Goal: Transaction & Acquisition: Purchase product/service

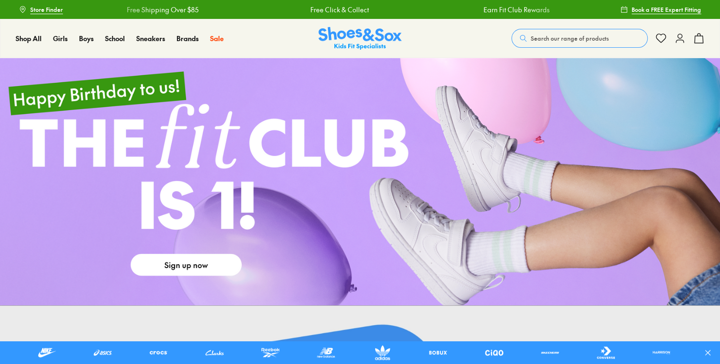
click at [184, 259] on link at bounding box center [360, 182] width 720 height 248
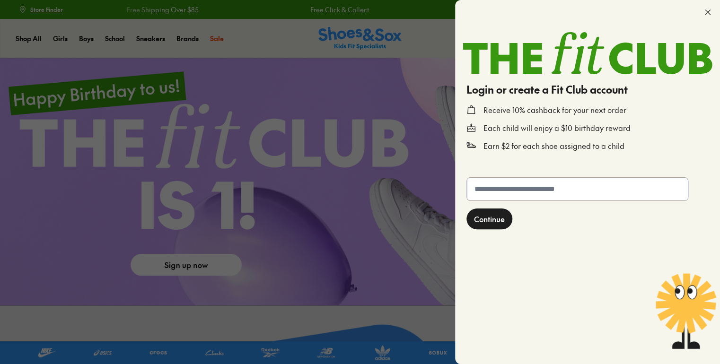
click at [497, 193] on input "text" at bounding box center [577, 189] width 221 height 23
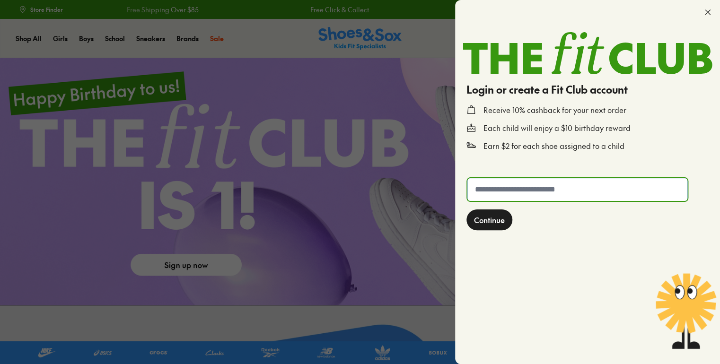
type input "**********"
click at [488, 222] on span "Continue" at bounding box center [489, 219] width 31 height 11
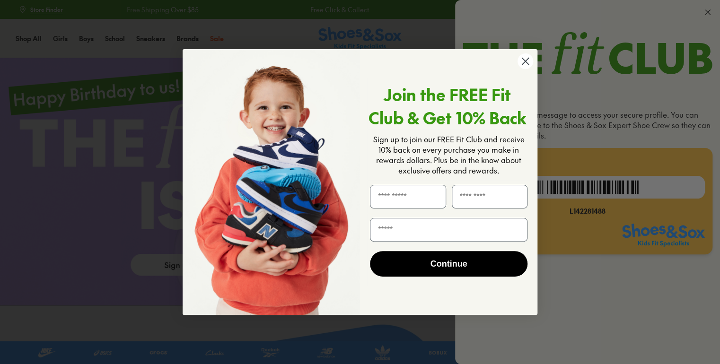
drag, startPoint x: 569, startPoint y: 213, endPoint x: 599, endPoint y: 212, distance: 29.9
click at [386, 197] on input "First Name" at bounding box center [408, 197] width 76 height 24
type input "******"
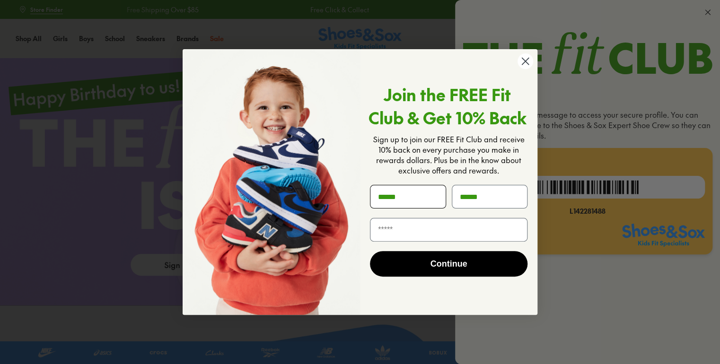
type input "**********"
click at [417, 269] on button "Continue" at bounding box center [449, 264] width 158 height 26
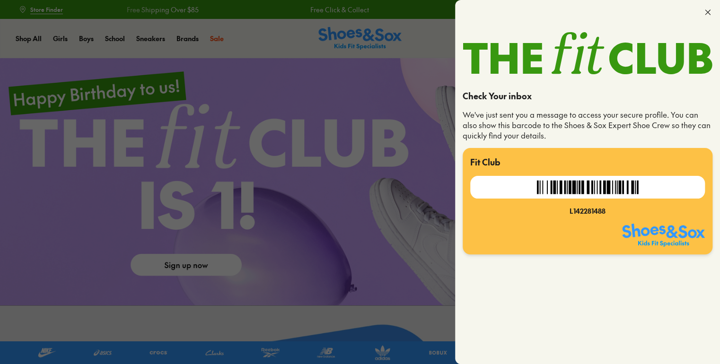
drag, startPoint x: 572, startPoint y: 212, endPoint x: 610, endPoint y: 207, distance: 38.6
click at [610, 207] on div "L142281488" at bounding box center [587, 211] width 235 height 10
drag, startPoint x: 610, startPoint y: 207, endPoint x: 568, endPoint y: 213, distance: 42.1
click at [568, 213] on div "L142281488" at bounding box center [587, 211] width 235 height 10
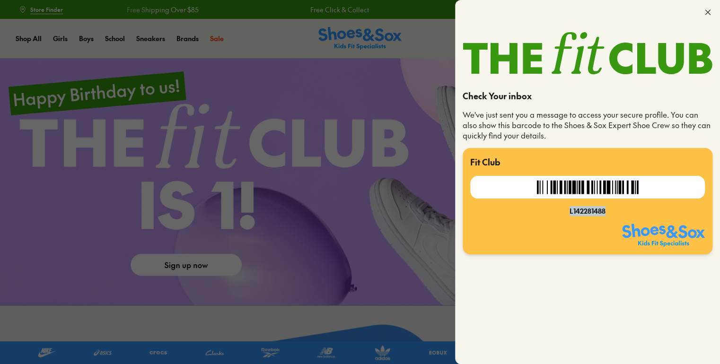
drag, startPoint x: 570, startPoint y: 211, endPoint x: 607, endPoint y: 209, distance: 37.5
click at [607, 209] on div "L142281488" at bounding box center [587, 211] width 235 height 10
copy div "L142281488"
click at [706, 15] on icon at bounding box center [707, 12] width 9 height 9
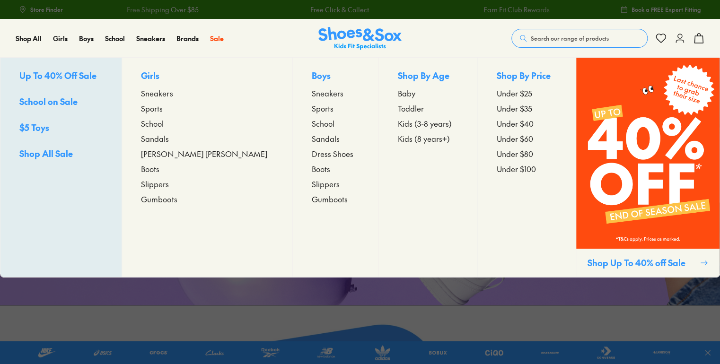
click at [78, 72] on span "Up To 40% Off Sale" at bounding box center [57, 76] width 77 height 12
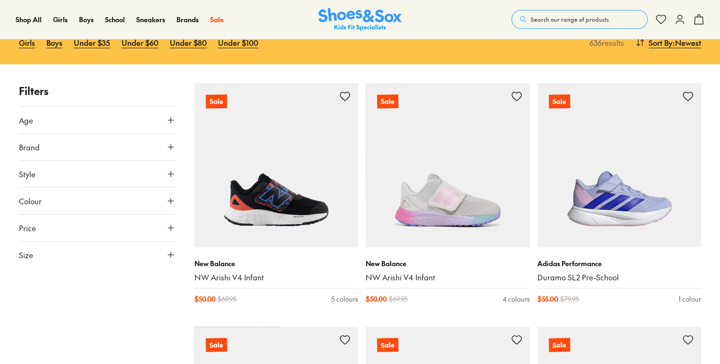
scroll to position [108, 0]
click at [62, 259] on button "Size" at bounding box center [97, 255] width 157 height 27
click at [62, 283] on button "UK" at bounding box center [67, 283] width 31 height 18
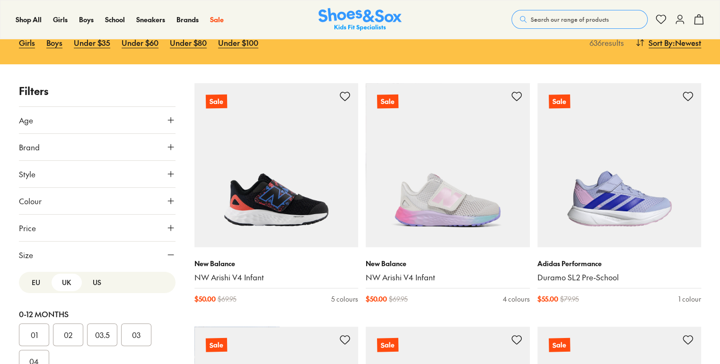
click at [88, 282] on button "US" at bounding box center [97, 283] width 31 height 18
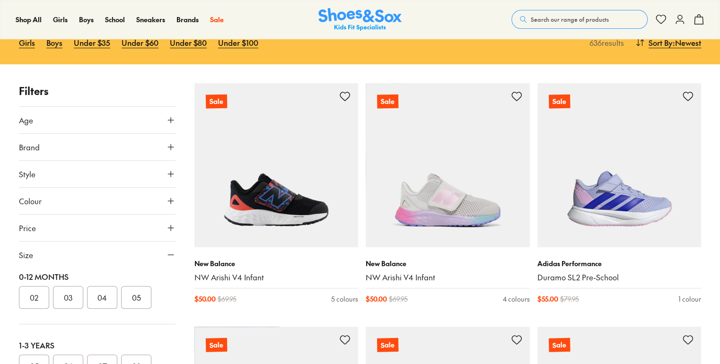
scroll to position [38, 0]
click at [106, 296] on button "04" at bounding box center [102, 297] width 30 height 23
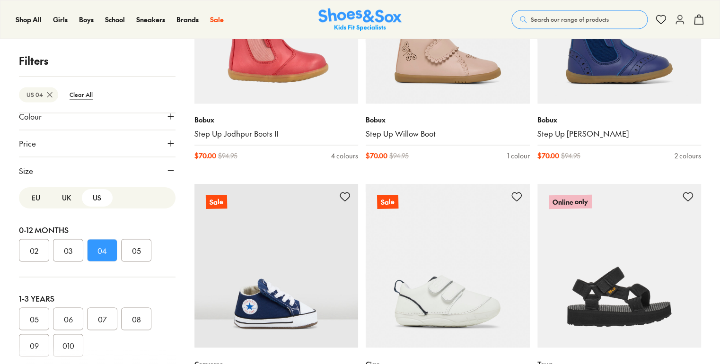
click at [97, 252] on button "04" at bounding box center [102, 250] width 30 height 23
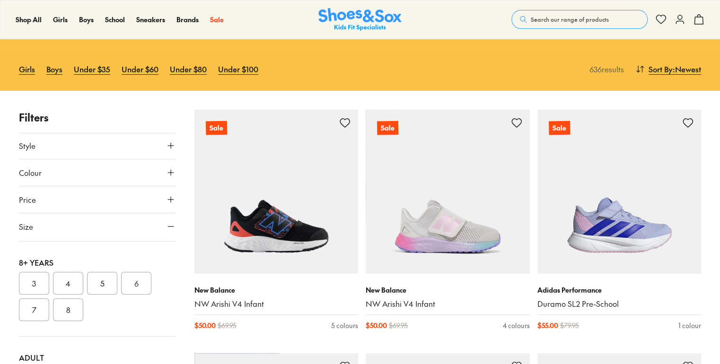
scroll to position [288, 0]
click at [65, 279] on button "4" at bounding box center [68, 277] width 30 height 23
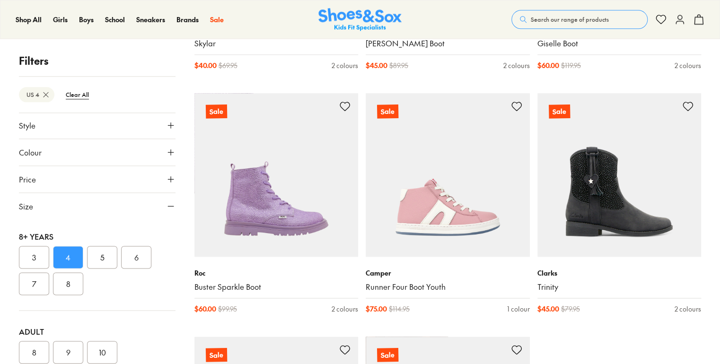
scroll to position [2294, 0]
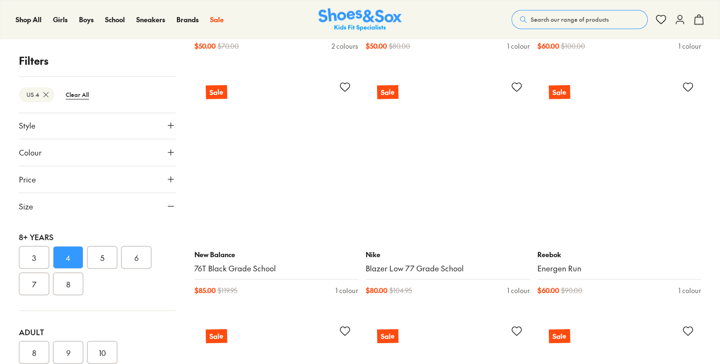
scroll to position [4265, 0]
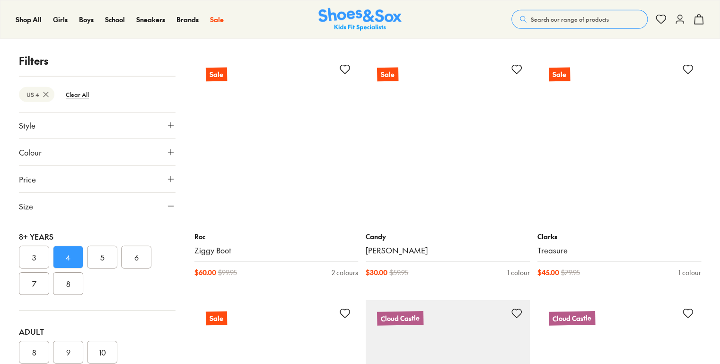
scroll to position [6722, 0]
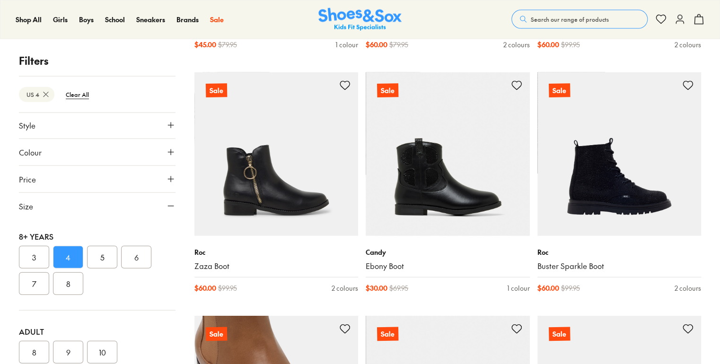
scroll to position [6462, 0]
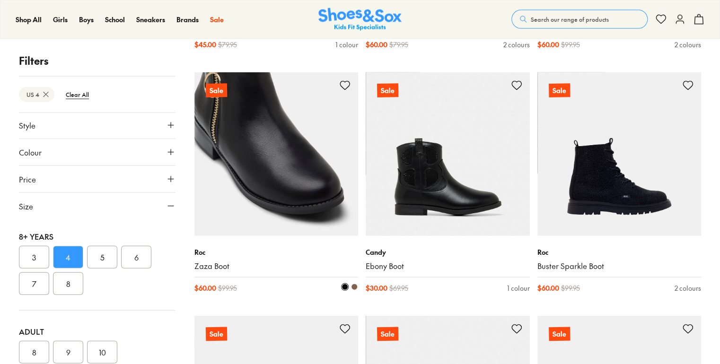
click at [356, 286] on span at bounding box center [354, 287] width 7 height 7
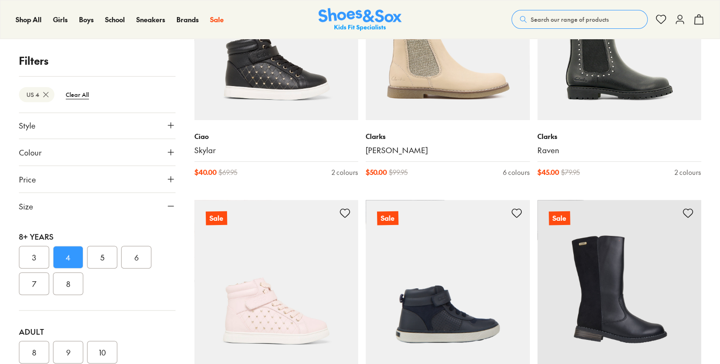
scroll to position [1943, 0]
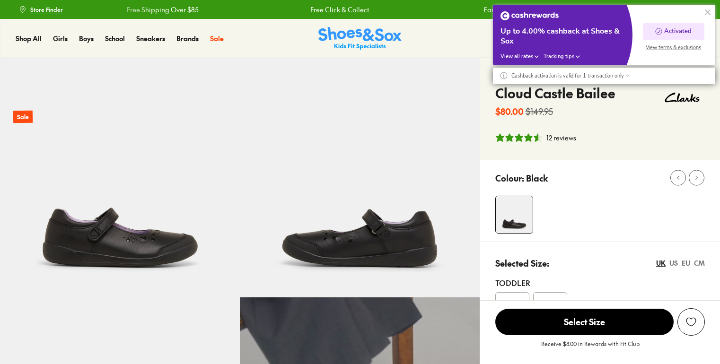
select select "*"
